Goal: Task Accomplishment & Management: Complete application form

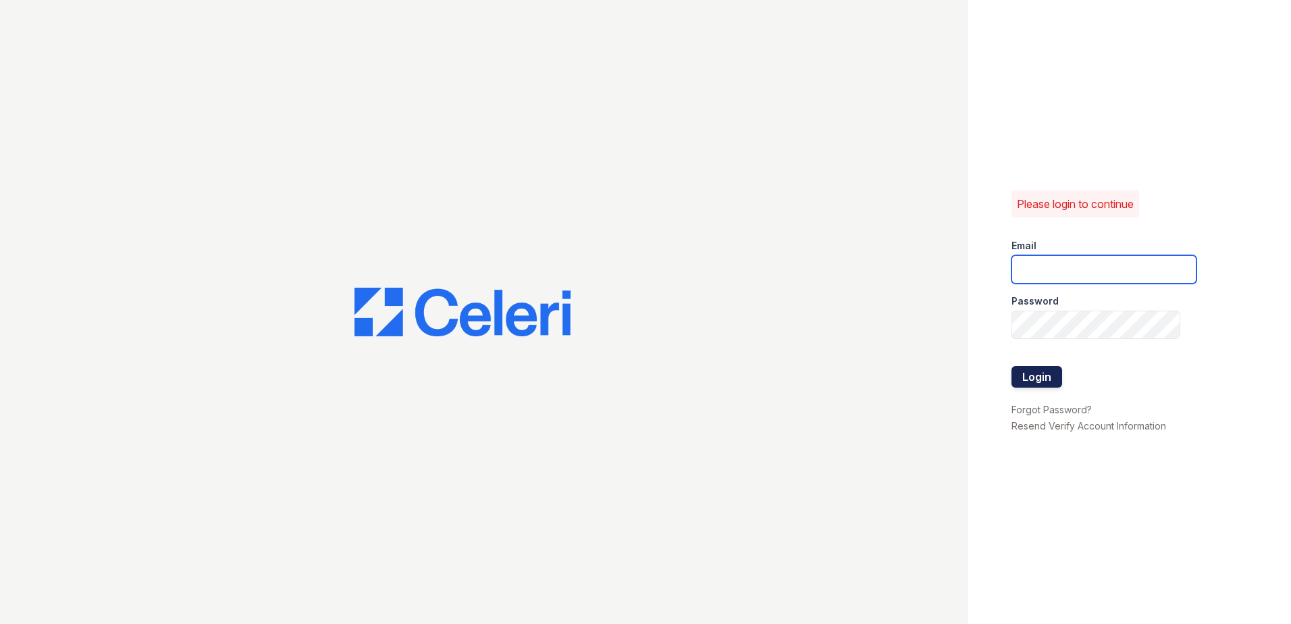
type input "[EMAIL_ADDRESS][DOMAIN_NAME]"
click at [1036, 377] on button "Login" at bounding box center [1036, 377] width 51 height 22
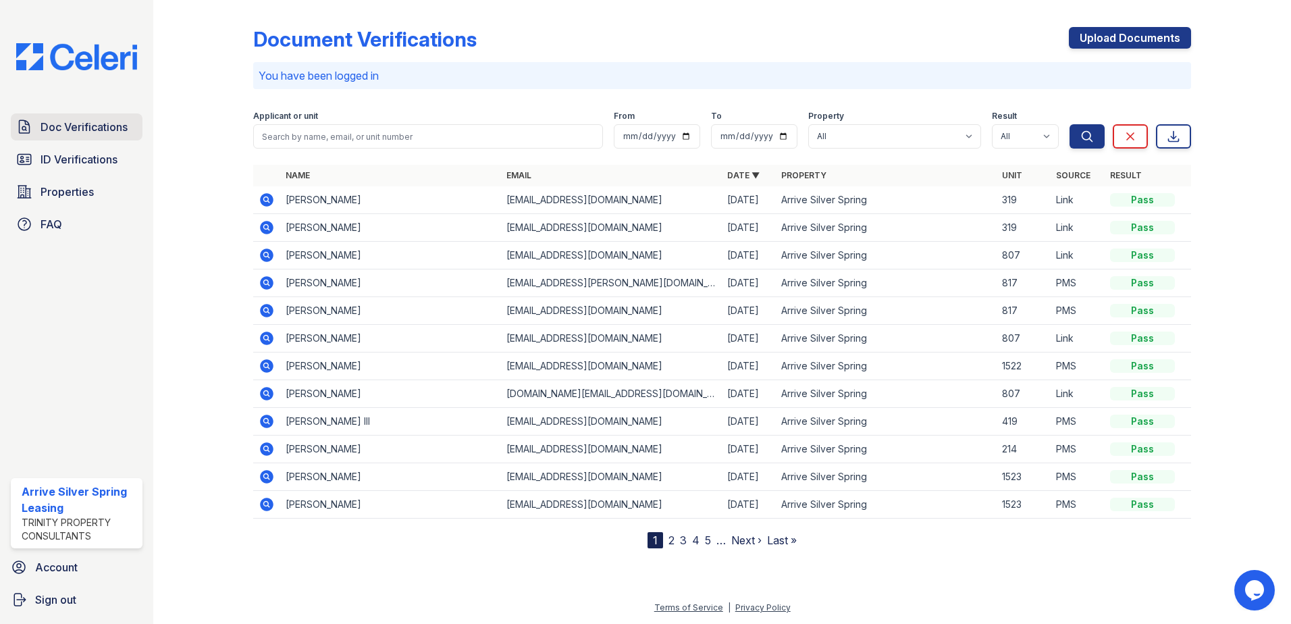
click at [88, 128] on span "Doc Verifications" at bounding box center [84, 127] width 87 height 16
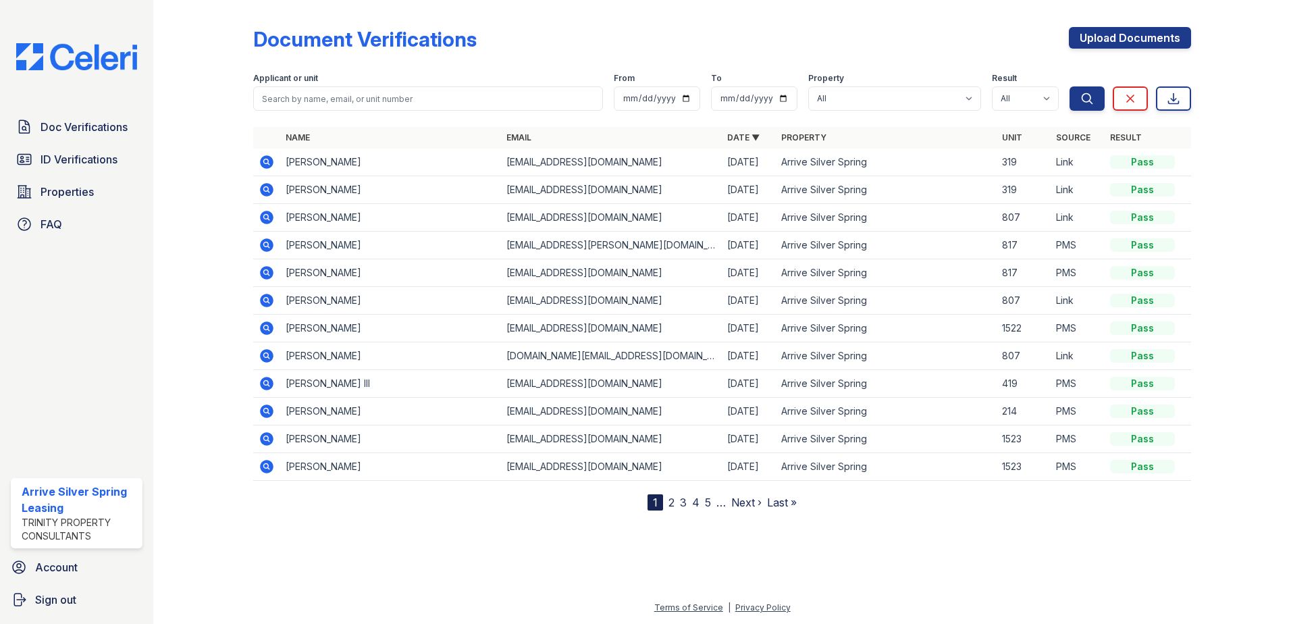
click at [260, 382] on icon at bounding box center [267, 383] width 16 height 16
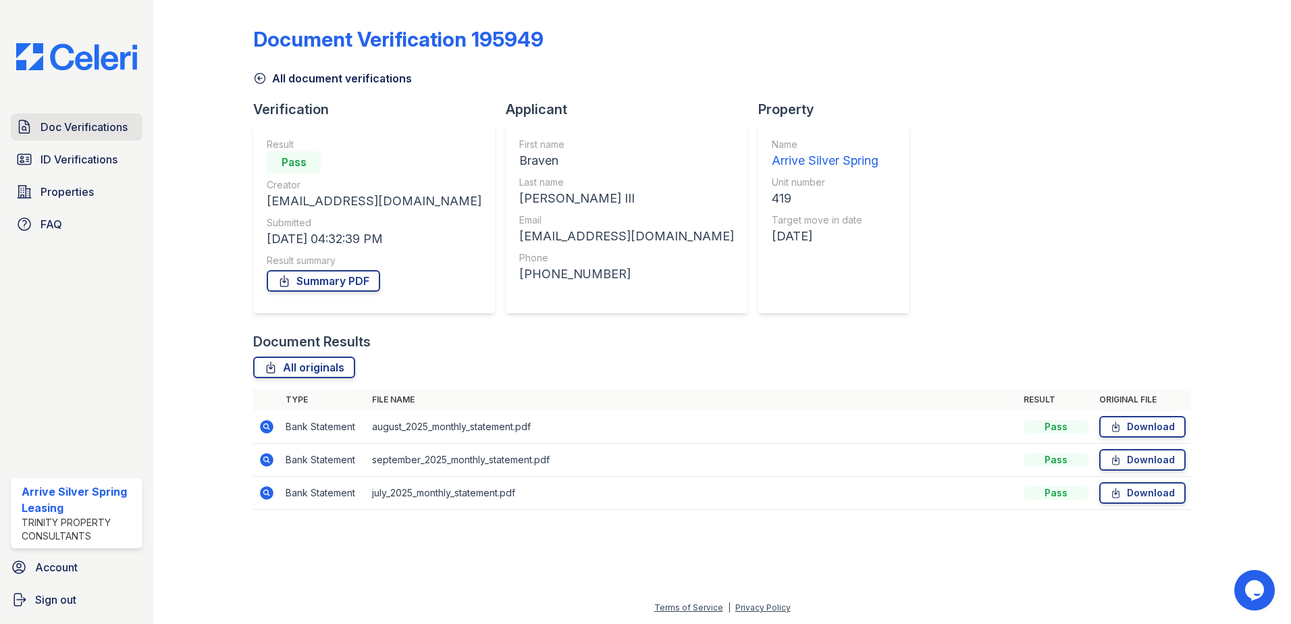
click at [70, 125] on span "Doc Verifications" at bounding box center [84, 127] width 87 height 16
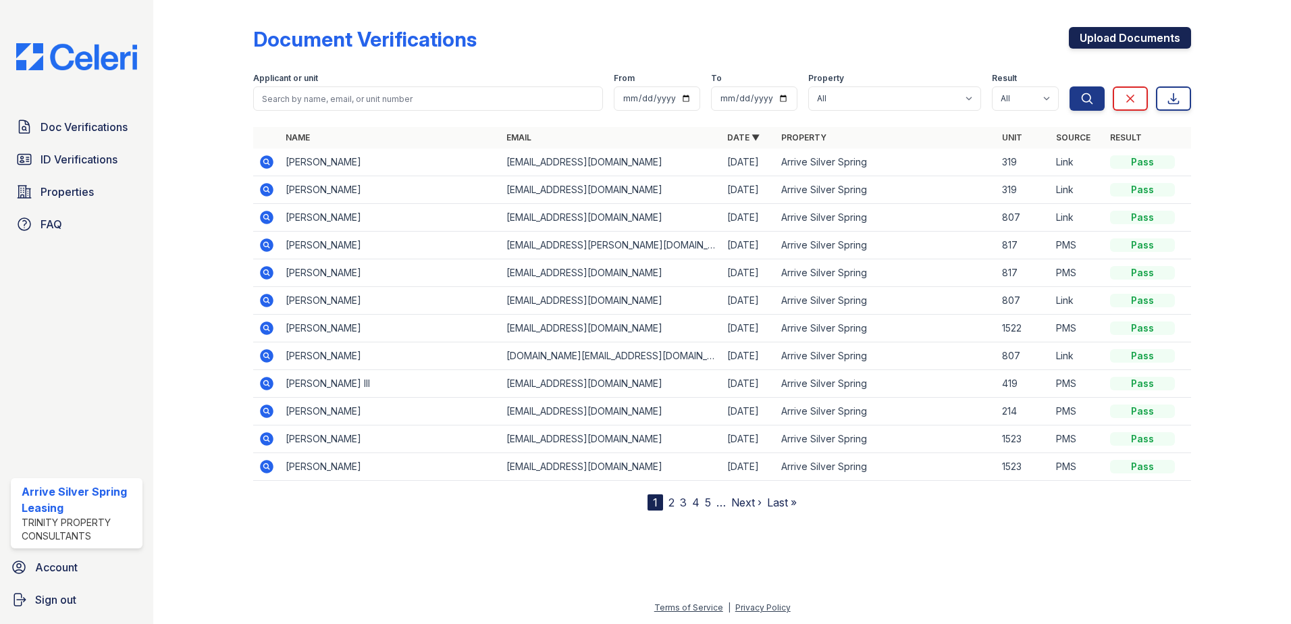
click at [1138, 41] on link "Upload Documents" at bounding box center [1130, 38] width 122 height 22
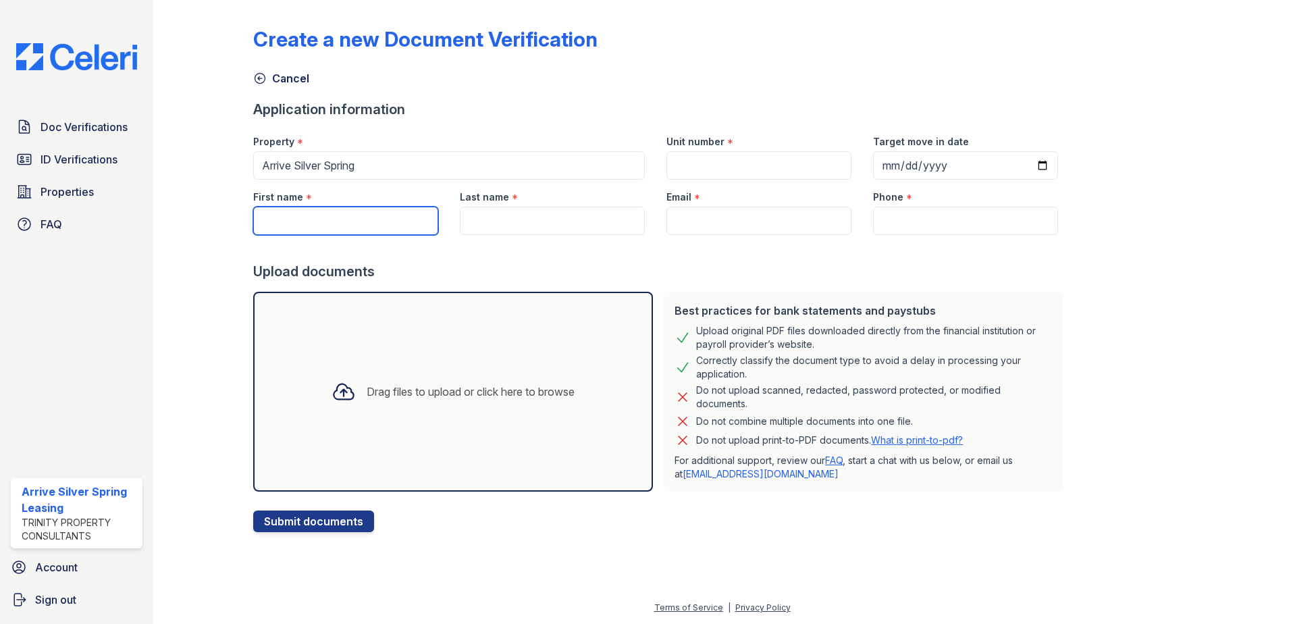
click at [309, 223] on input "First name" at bounding box center [345, 221] width 185 height 28
type input "Braven"
click at [487, 226] on input "Last name" at bounding box center [552, 221] width 185 height 28
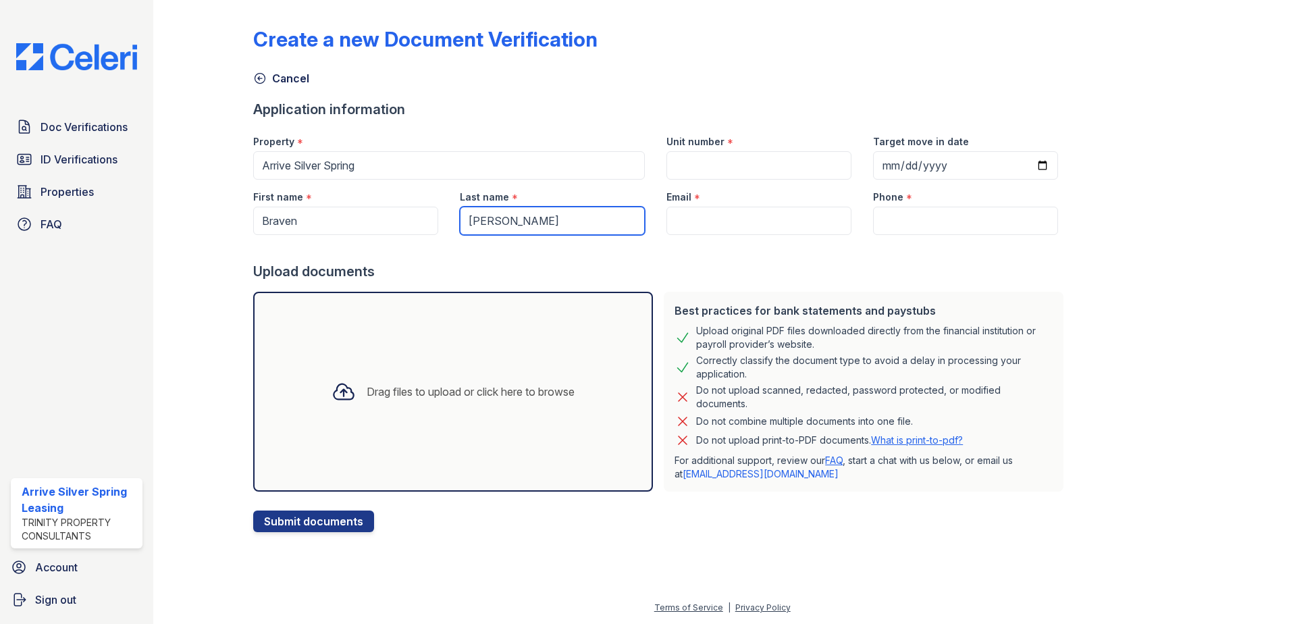
drag, startPoint x: 487, startPoint y: 226, endPoint x: 583, endPoint y: 243, distance: 96.7
click at [525, 239] on form "Application information Property * Arrive Silver Spring Unit number * Target mo…" at bounding box center [661, 316] width 816 height 432
type input "Sloan"
click at [687, 217] on input "Email" at bounding box center [758, 221] width 185 height 28
paste input "[EMAIL_ADDRESS][DOMAIN_NAME]"
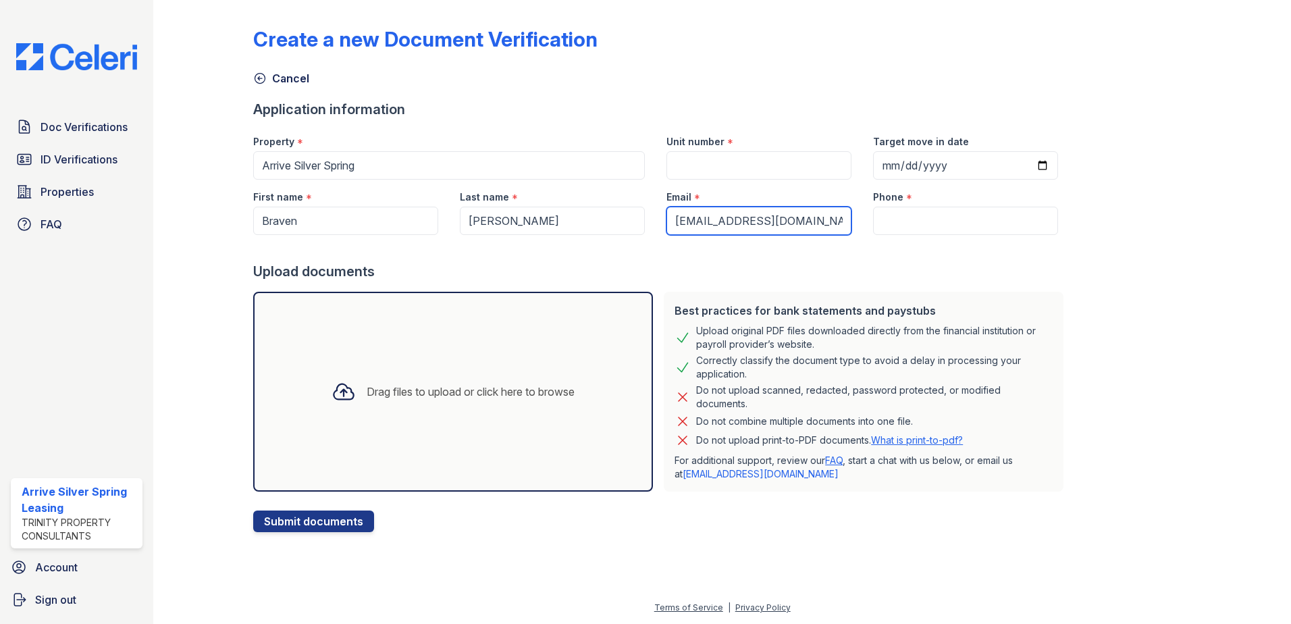
type input "[EMAIL_ADDRESS][DOMAIN_NAME]"
click at [895, 222] on input "Phone" at bounding box center [965, 221] width 185 height 28
paste input "(678) 860-9170"
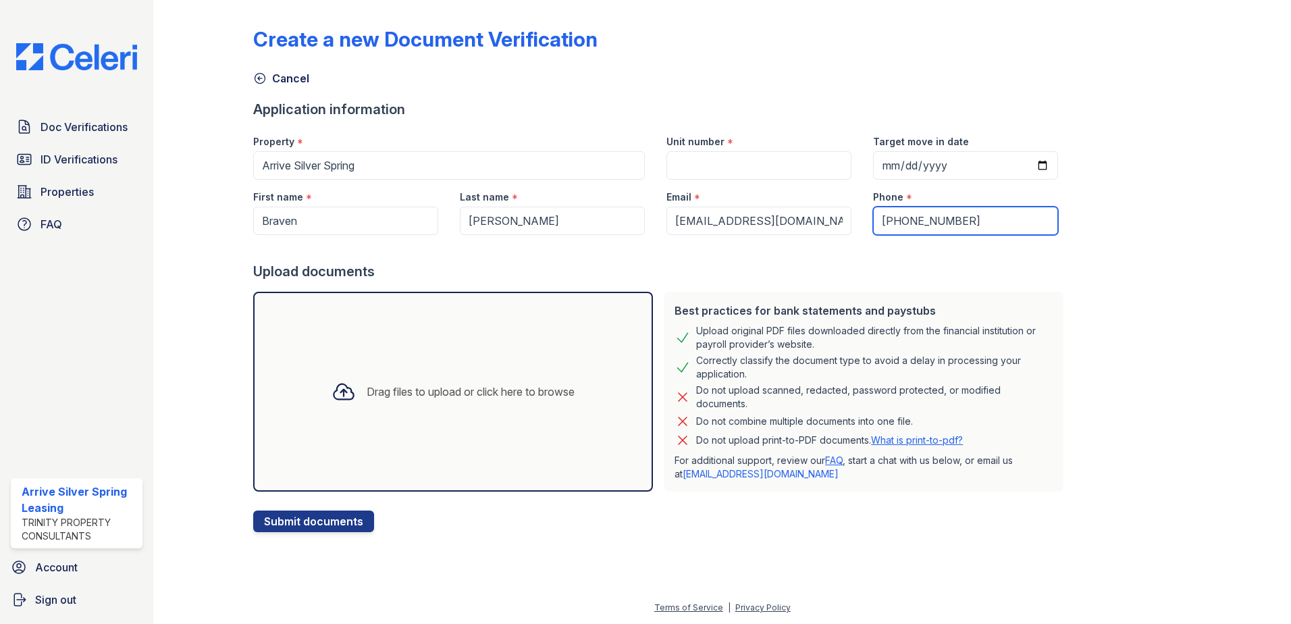
type input "(678) 860-9170"
click at [672, 169] on input "Unit number" at bounding box center [758, 165] width 185 height 28
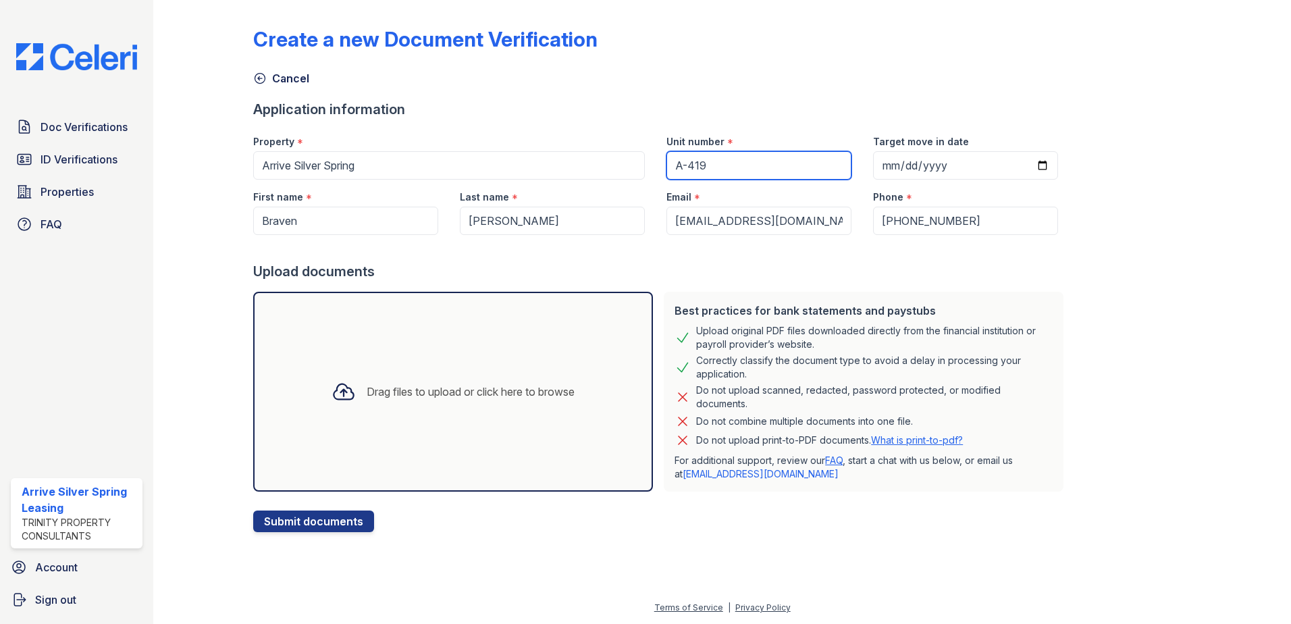
type input "A-419"
click at [1012, 165] on input "Target move in date" at bounding box center [965, 165] width 185 height 28
click at [1024, 165] on input "Target move in date" at bounding box center [965, 165] width 185 height 28
type input "2025-10-04"
click at [1078, 236] on div "Create a new Document Verification Cancel Application information Property * Ar…" at bounding box center [722, 268] width 938 height 527
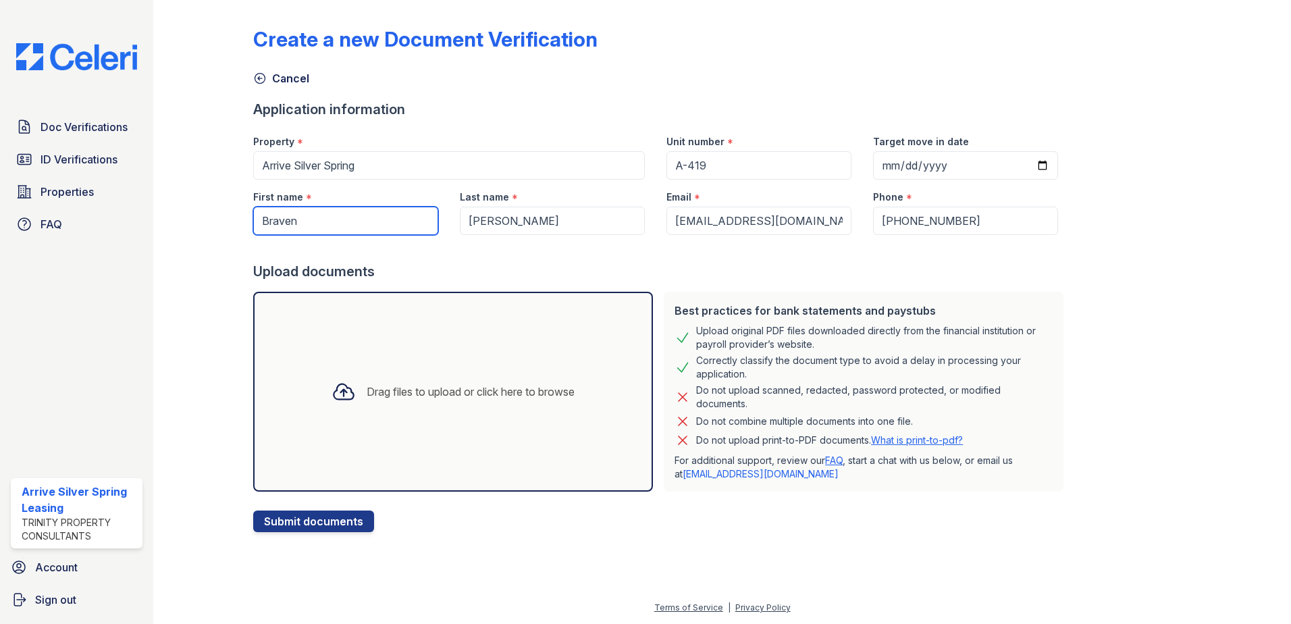
click at [311, 221] on input "Braven" at bounding box center [345, 221] width 185 height 28
click at [359, 216] on input "Braven" at bounding box center [345, 221] width 185 height 28
click at [763, 563] on div at bounding box center [722, 577] width 1095 height 46
click at [353, 394] on div "Drag files to upload or click here to browse" at bounding box center [453, 392] width 265 height 46
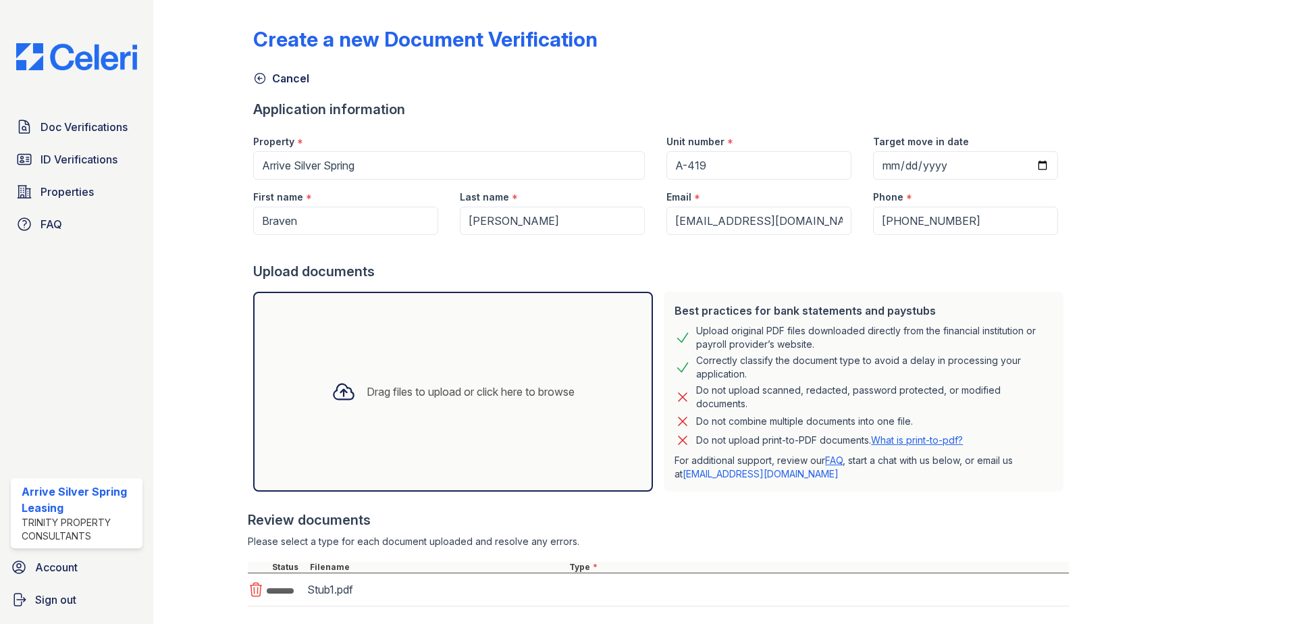
click at [363, 380] on div "Drag files to upload or click here to browse" at bounding box center [453, 392] width 265 height 46
click at [376, 396] on div "Drag files to upload or click here to browse" at bounding box center [471, 392] width 208 height 16
click at [380, 394] on div "Drag files to upload or click here to browse" at bounding box center [471, 392] width 208 height 16
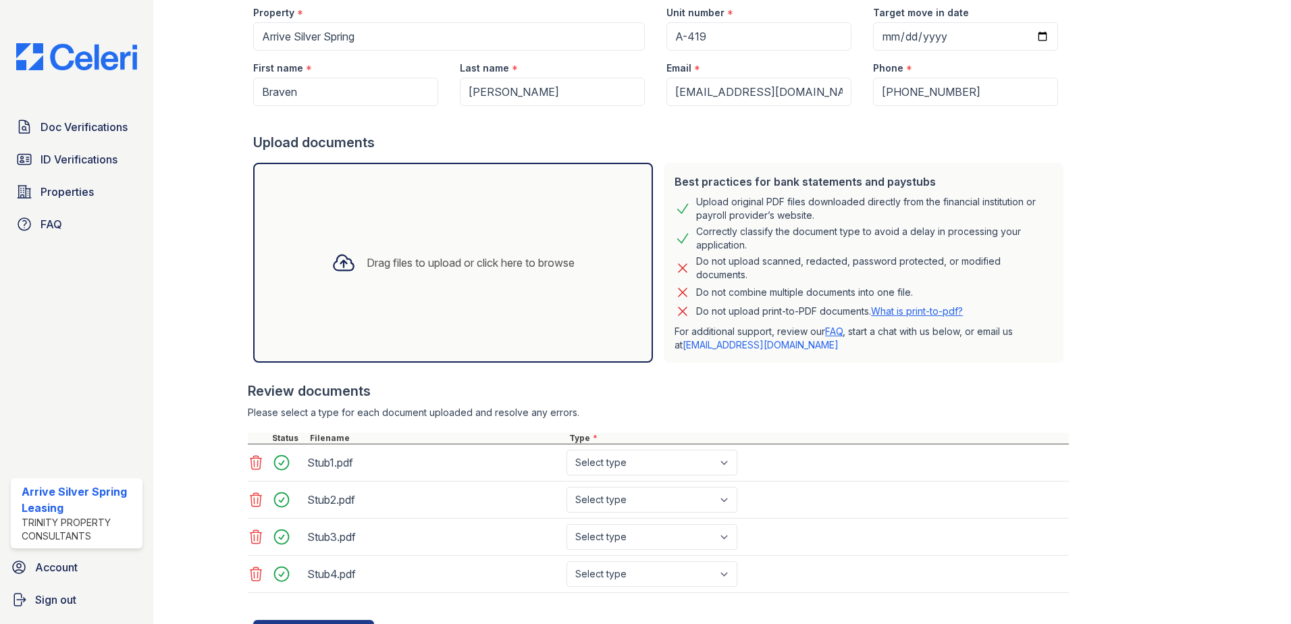
scroll to position [135, 0]
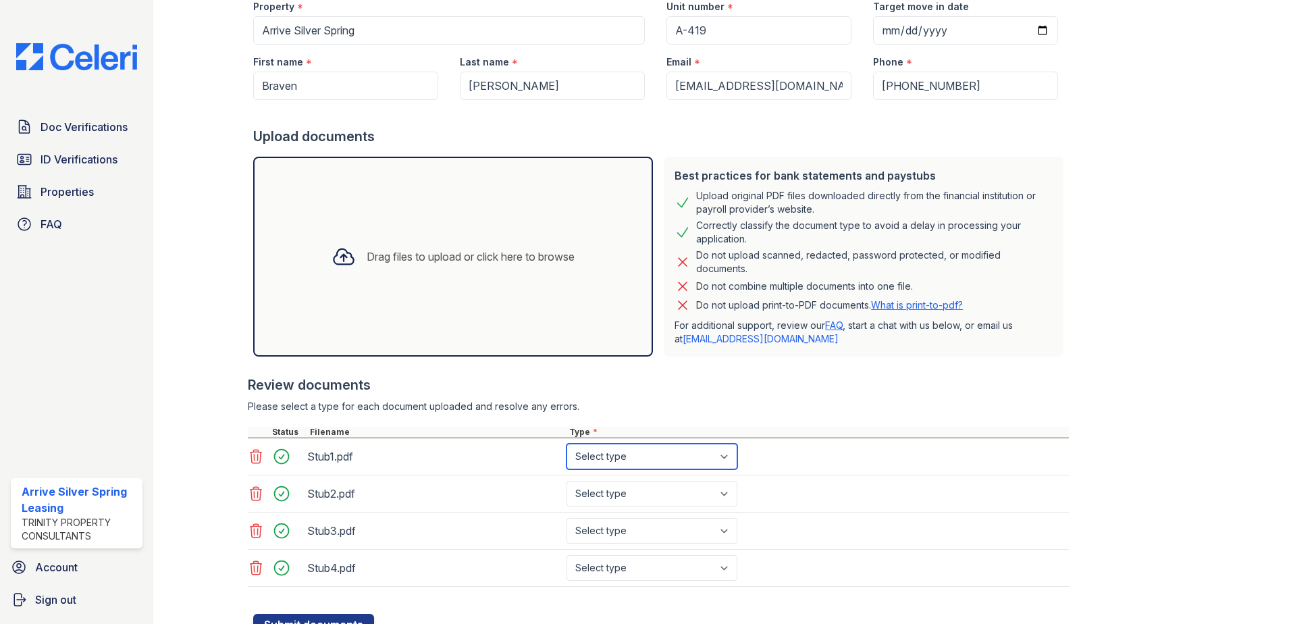
click at [717, 469] on select "Select type Paystub Bank Statement Offer Letter Tax Documents Benefit Award Let…" at bounding box center [651, 457] width 171 height 26
select select "paystub"
click at [566, 444] on select "Select type Paystub Bank Statement Offer Letter Tax Documents Benefit Award Let…" at bounding box center [651, 457] width 171 height 26
click at [644, 495] on select "Select type Paystub Bank Statement Offer Letter Tax Documents Benefit Award Let…" at bounding box center [651, 494] width 171 height 26
select select "paystub"
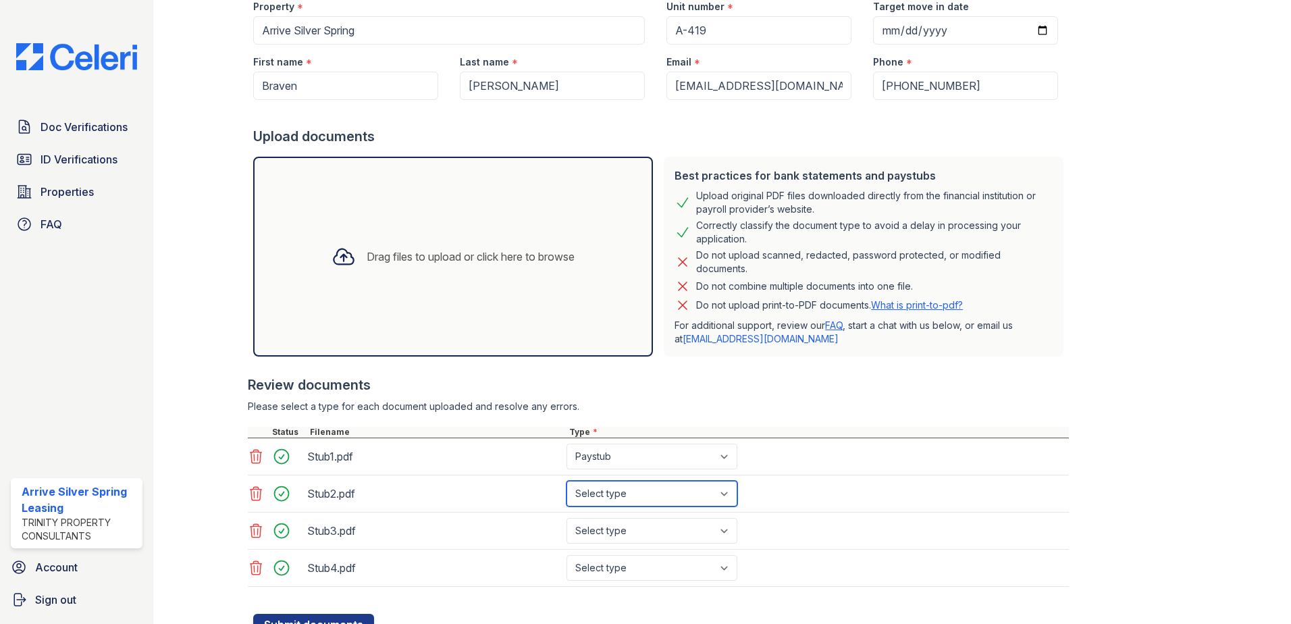
click at [566, 481] on select "Select type Paystub Bank Statement Offer Letter Tax Documents Benefit Award Let…" at bounding box center [651, 494] width 171 height 26
click at [626, 539] on select "Select type Paystub Bank Statement Offer Letter Tax Documents Benefit Award Let…" at bounding box center [651, 531] width 171 height 26
select select "paystub"
click at [566, 518] on select "Select type Paystub Bank Statement Offer Letter Tax Documents Benefit Award Let…" at bounding box center [651, 531] width 171 height 26
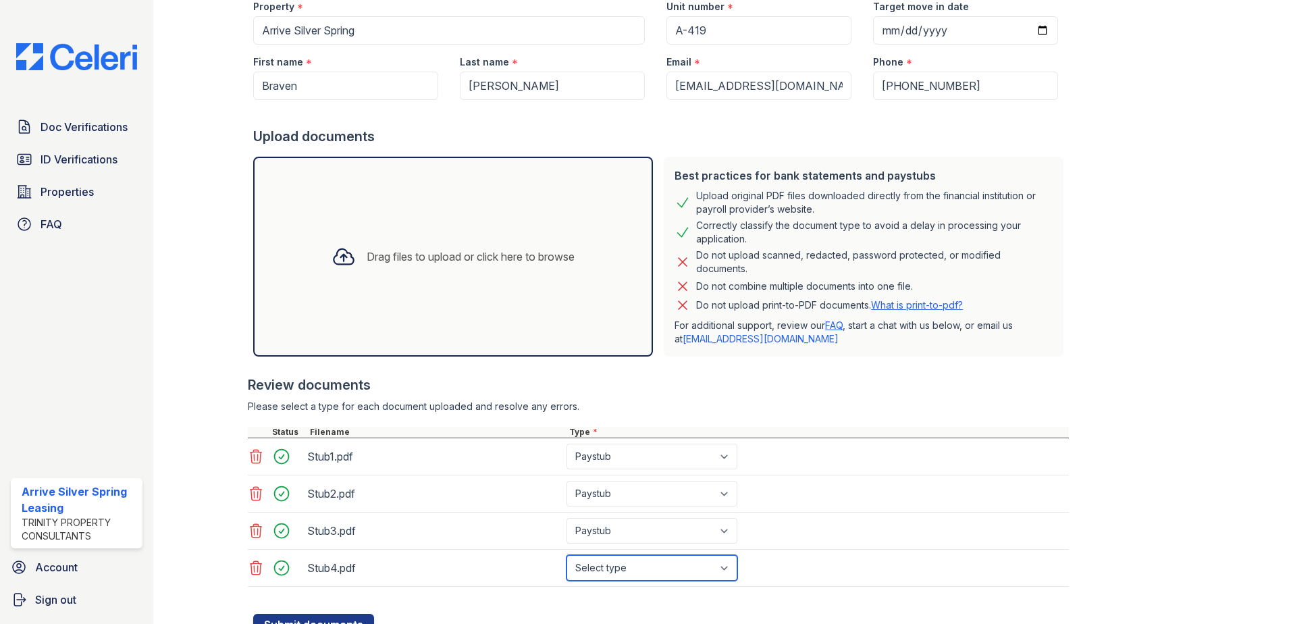
click at [619, 569] on select "Select type Paystub Bank Statement Offer Letter Tax Documents Benefit Award Let…" at bounding box center [651, 568] width 171 height 26
select select "paystub"
click at [566, 555] on select "Select type Paystub Bank Statement Offer Letter Tax Documents Benefit Award Let…" at bounding box center [651, 568] width 171 height 26
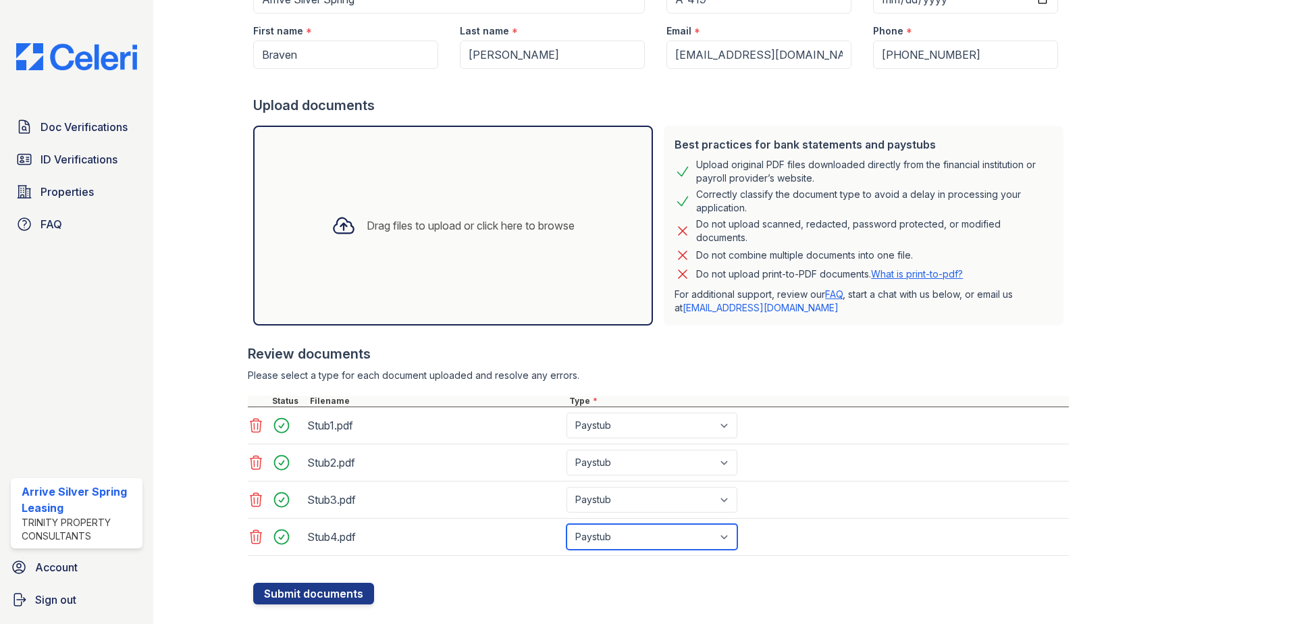
scroll to position [192, 0]
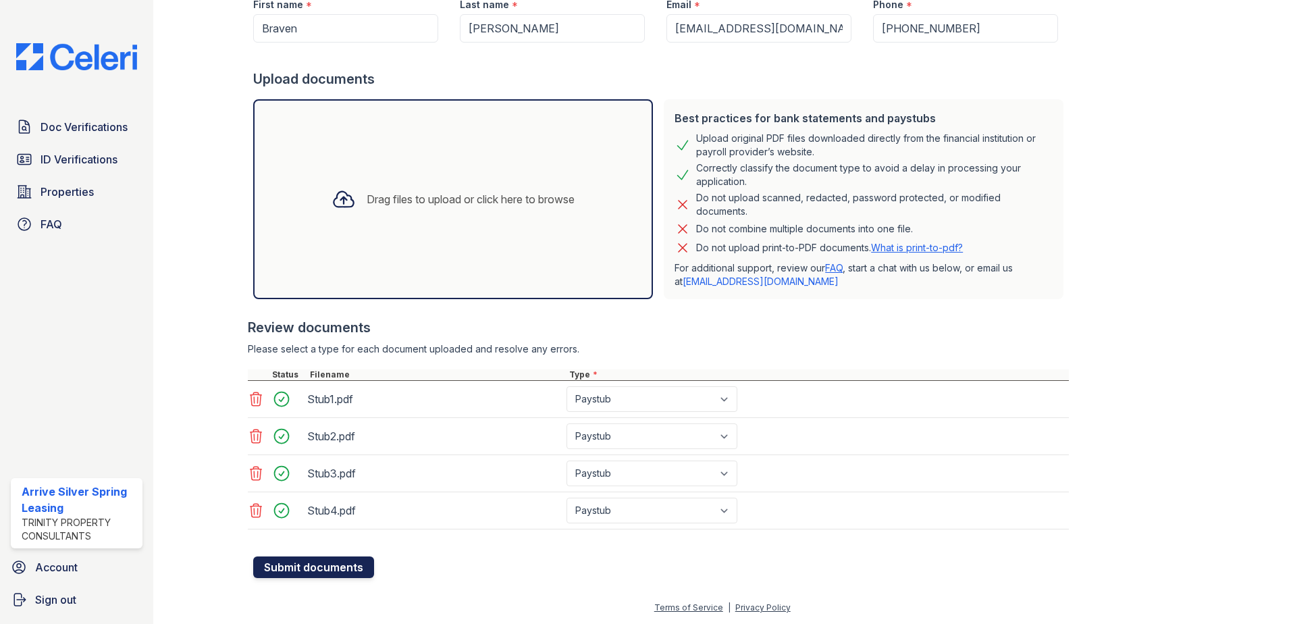
click at [340, 567] on button "Submit documents" at bounding box center [313, 567] width 121 height 22
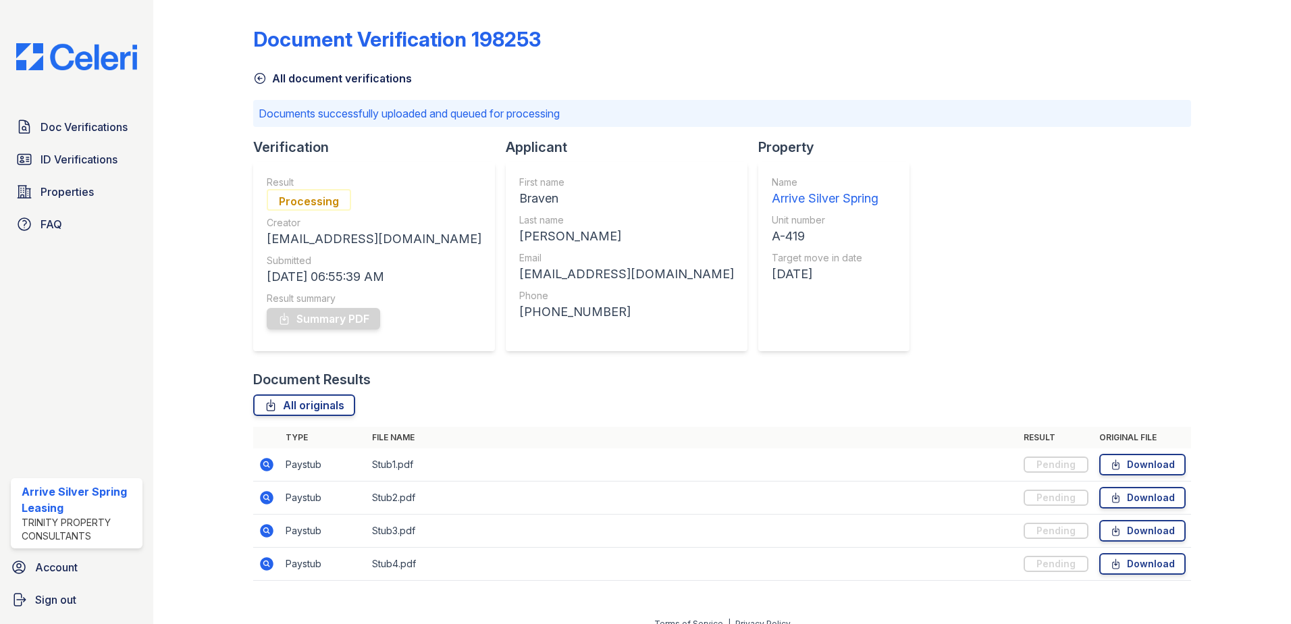
click at [112, 54] on img at bounding box center [76, 56] width 142 height 27
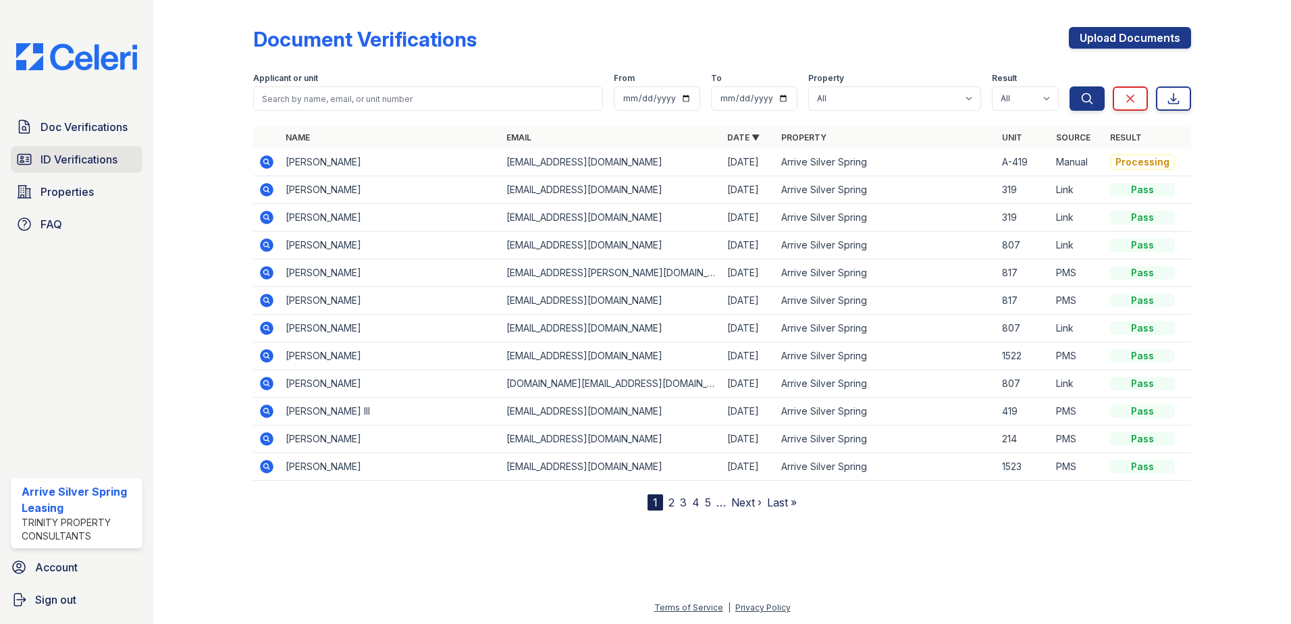
click at [94, 159] on span "ID Verifications" at bounding box center [79, 159] width 77 height 16
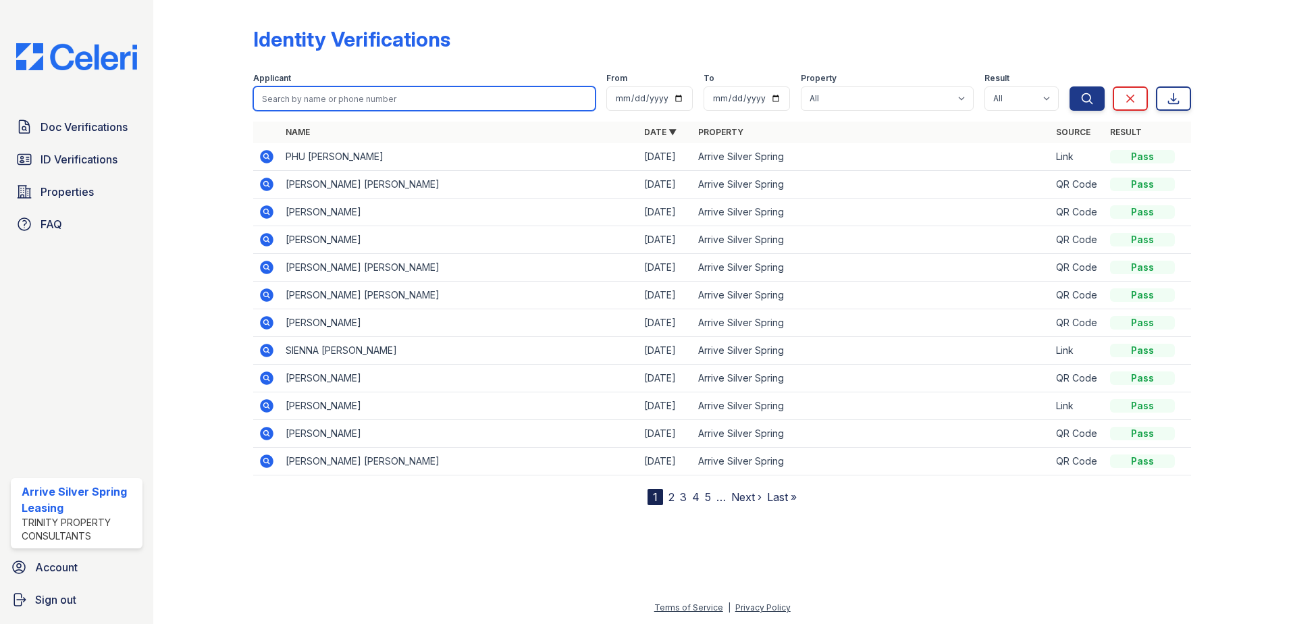
click at [388, 94] on input "search" at bounding box center [424, 98] width 342 height 24
type input "braven"
click at [1070, 86] on button "Search" at bounding box center [1087, 98] width 35 height 24
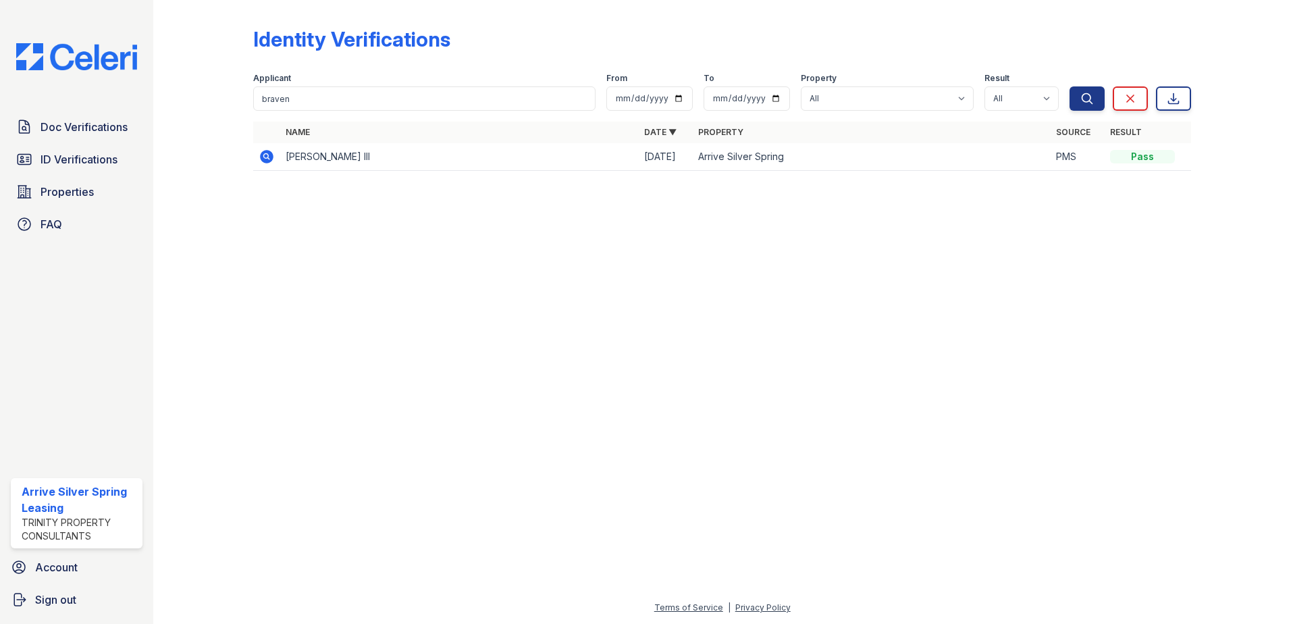
click at [262, 157] on icon at bounding box center [267, 157] width 14 height 14
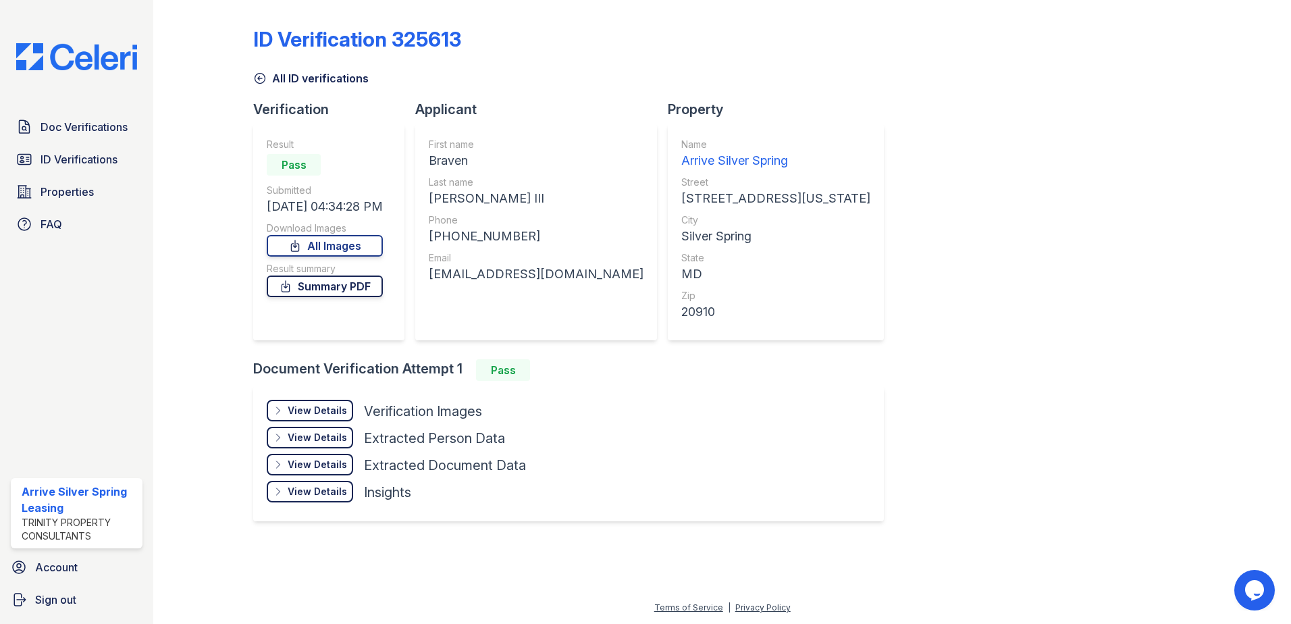
click at [292, 290] on icon at bounding box center [286, 287] width 14 height 14
click at [78, 126] on span "Doc Verifications" at bounding box center [84, 127] width 87 height 16
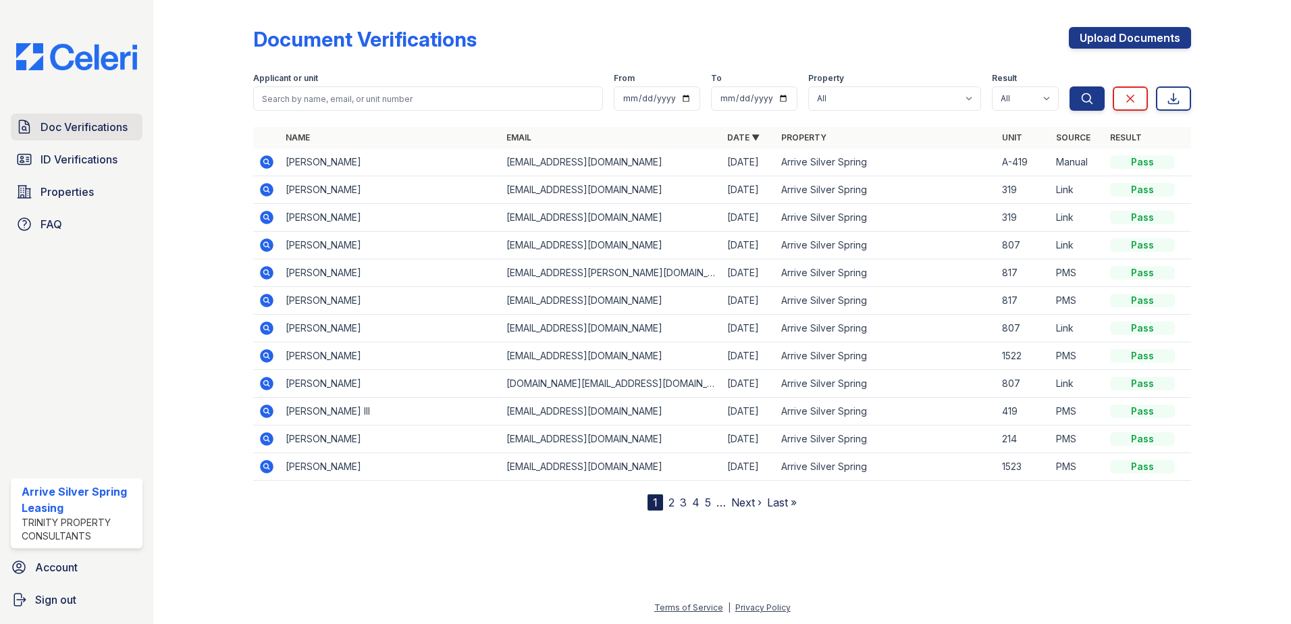
click at [88, 130] on span "Doc Verifications" at bounding box center [84, 127] width 87 height 16
click at [265, 413] on icon at bounding box center [267, 411] width 16 height 16
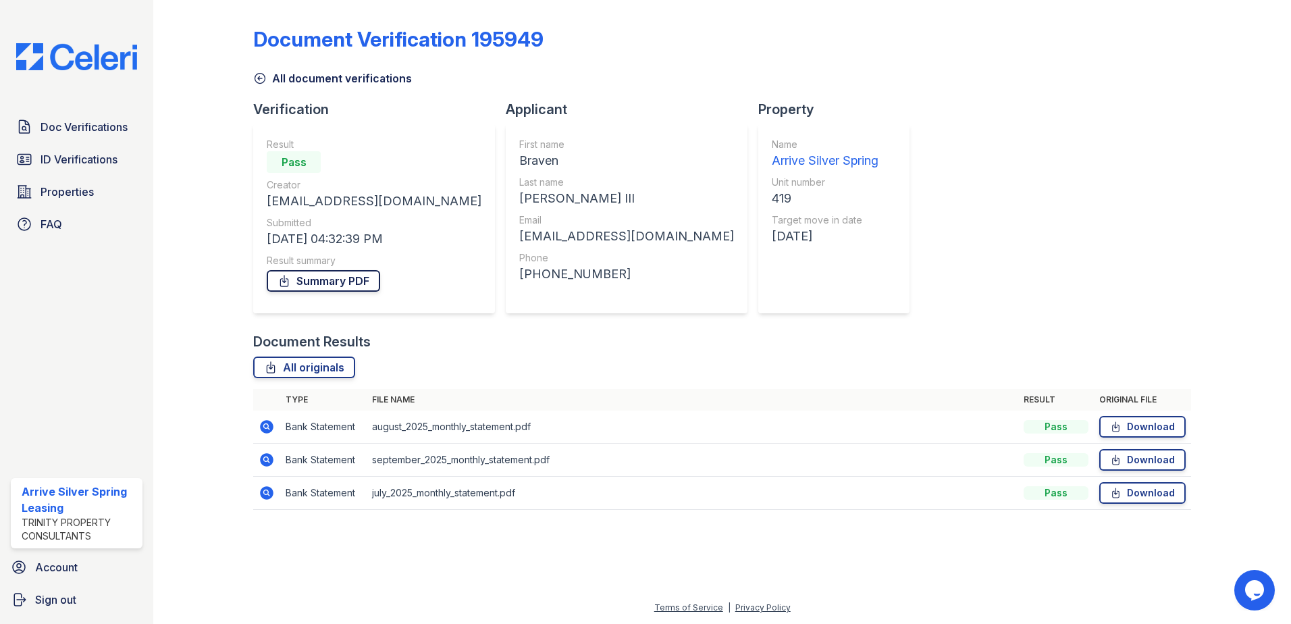
click at [291, 277] on icon at bounding box center [285, 281] width 14 height 14
click at [91, 120] on span "Doc Verifications" at bounding box center [84, 127] width 87 height 16
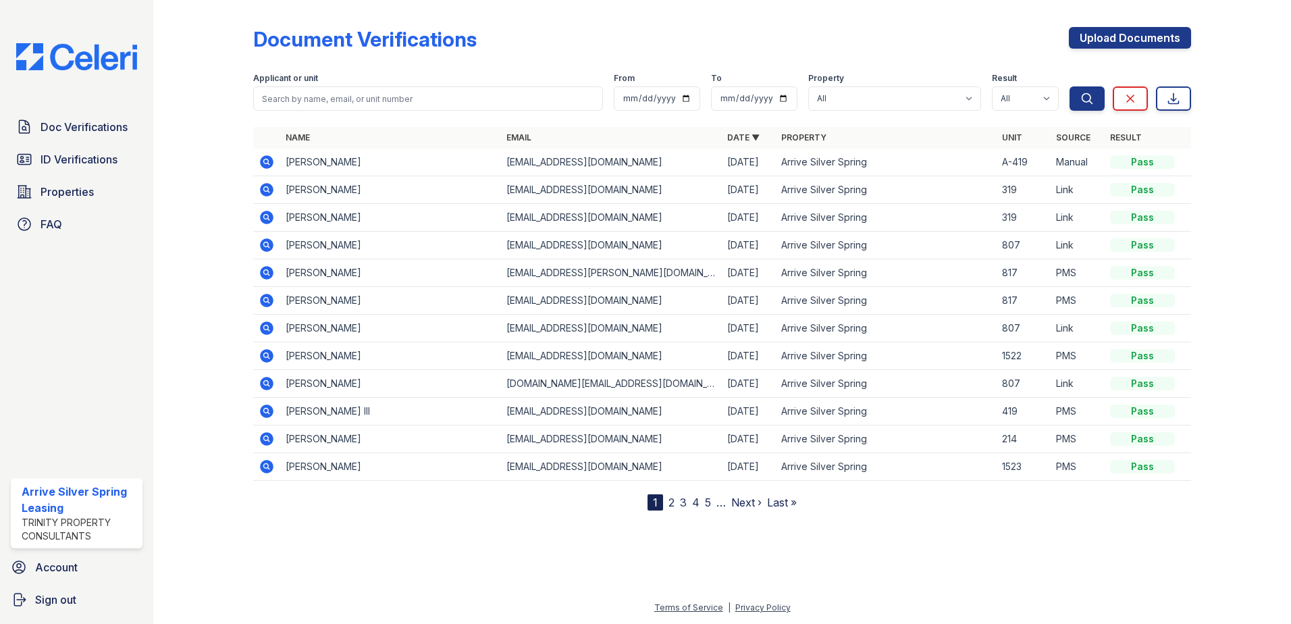
click at [268, 161] on icon at bounding box center [267, 162] width 16 height 16
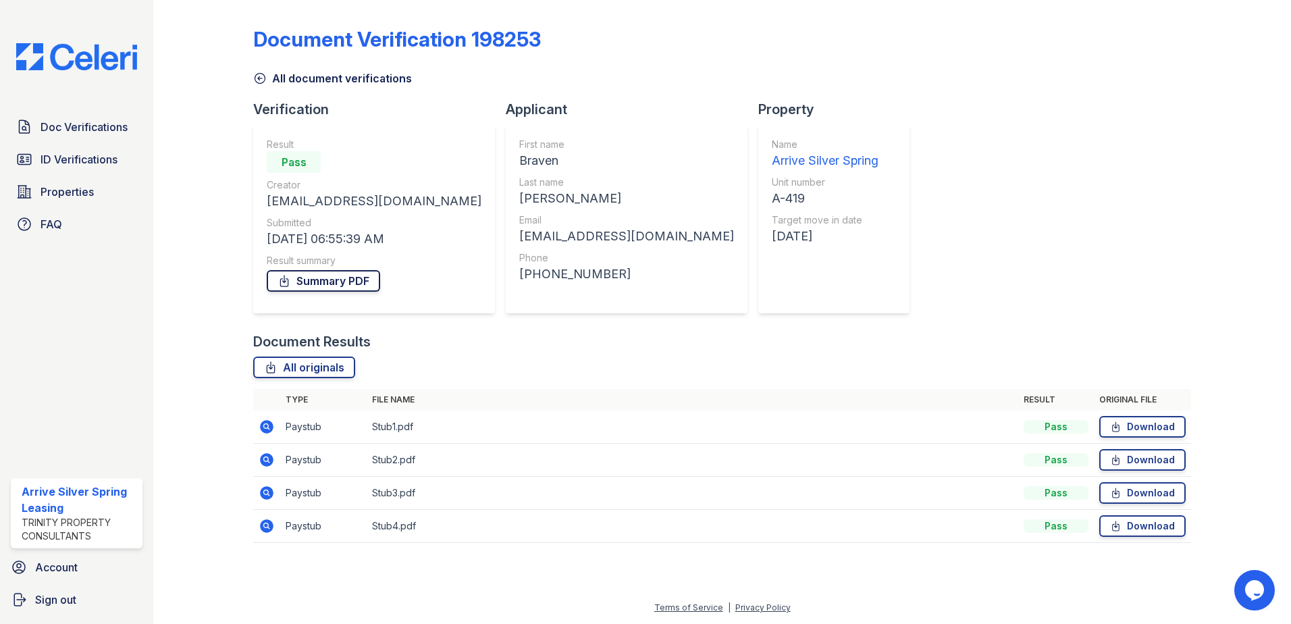
click at [286, 282] on icon at bounding box center [285, 281] width 14 height 14
click at [270, 426] on icon at bounding box center [267, 427] width 14 height 14
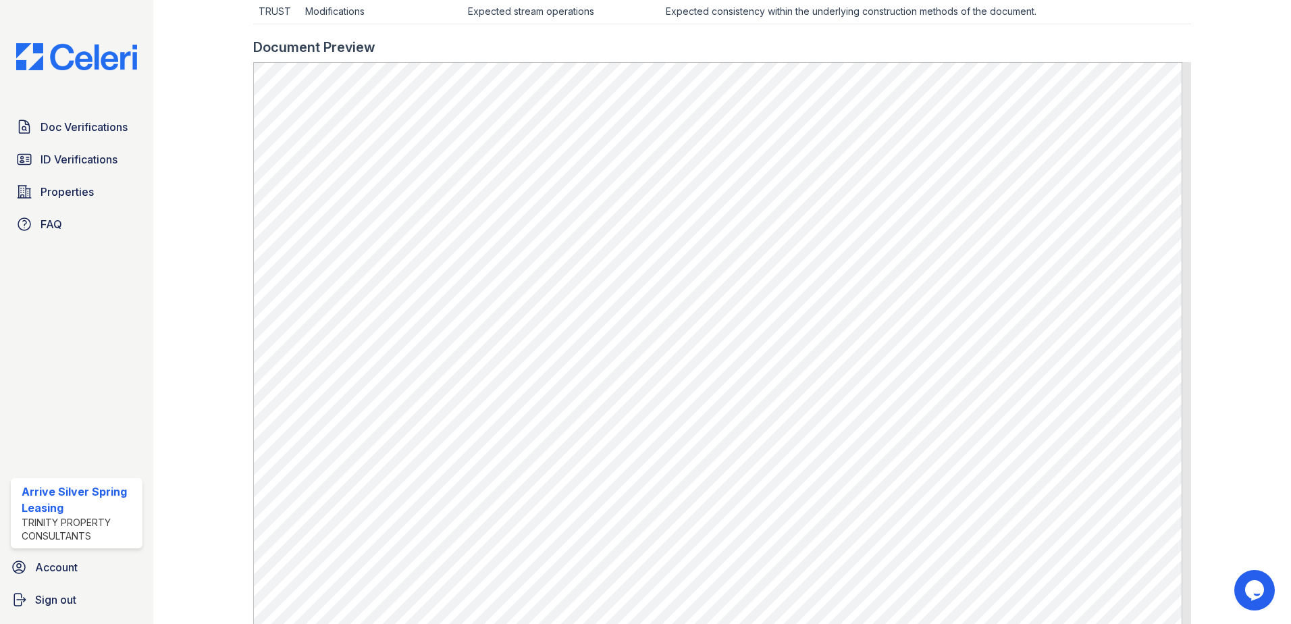
scroll to position [606, 0]
